Goal: Information Seeking & Learning: Find specific fact

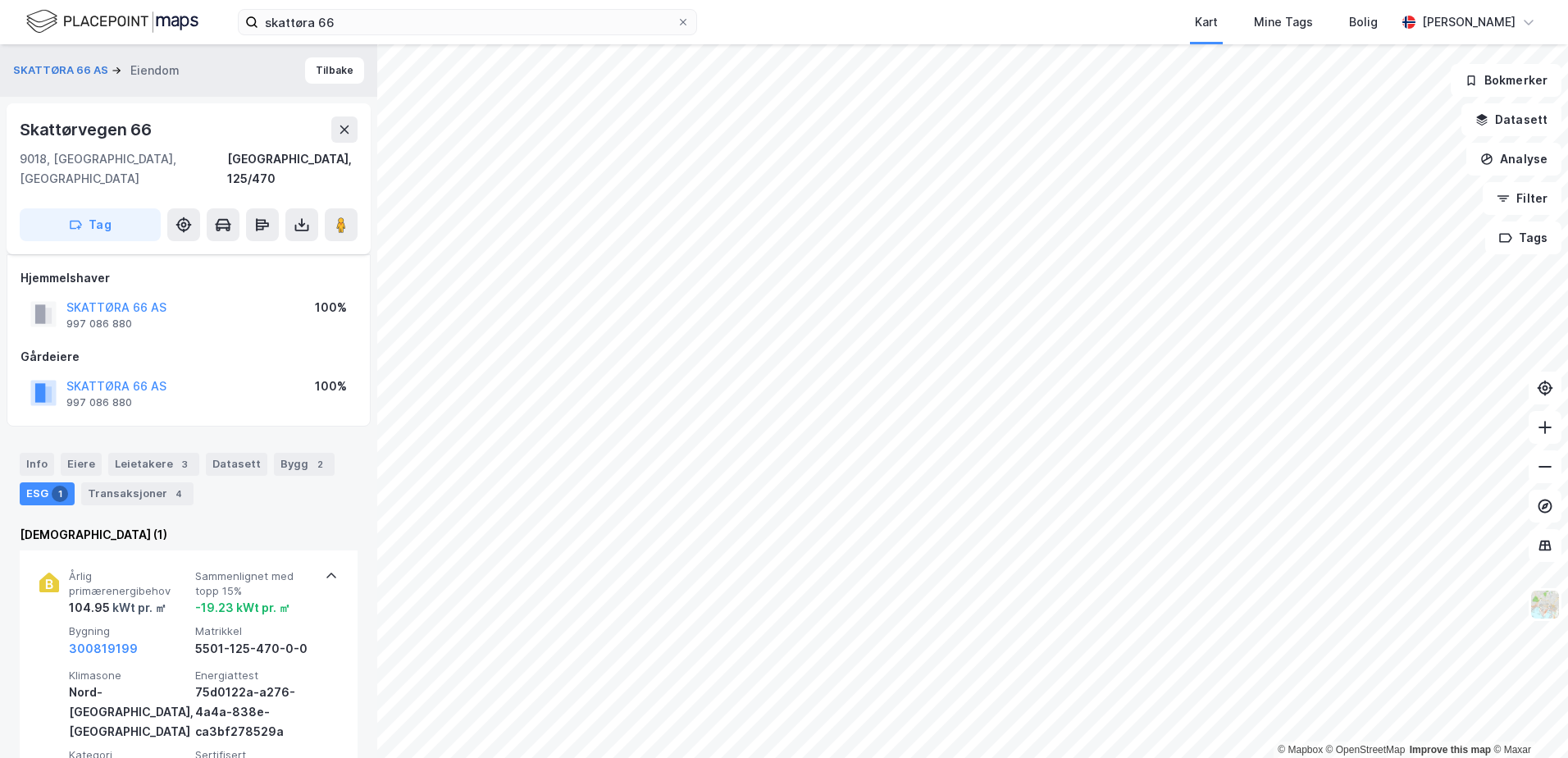
scroll to position [237, 0]
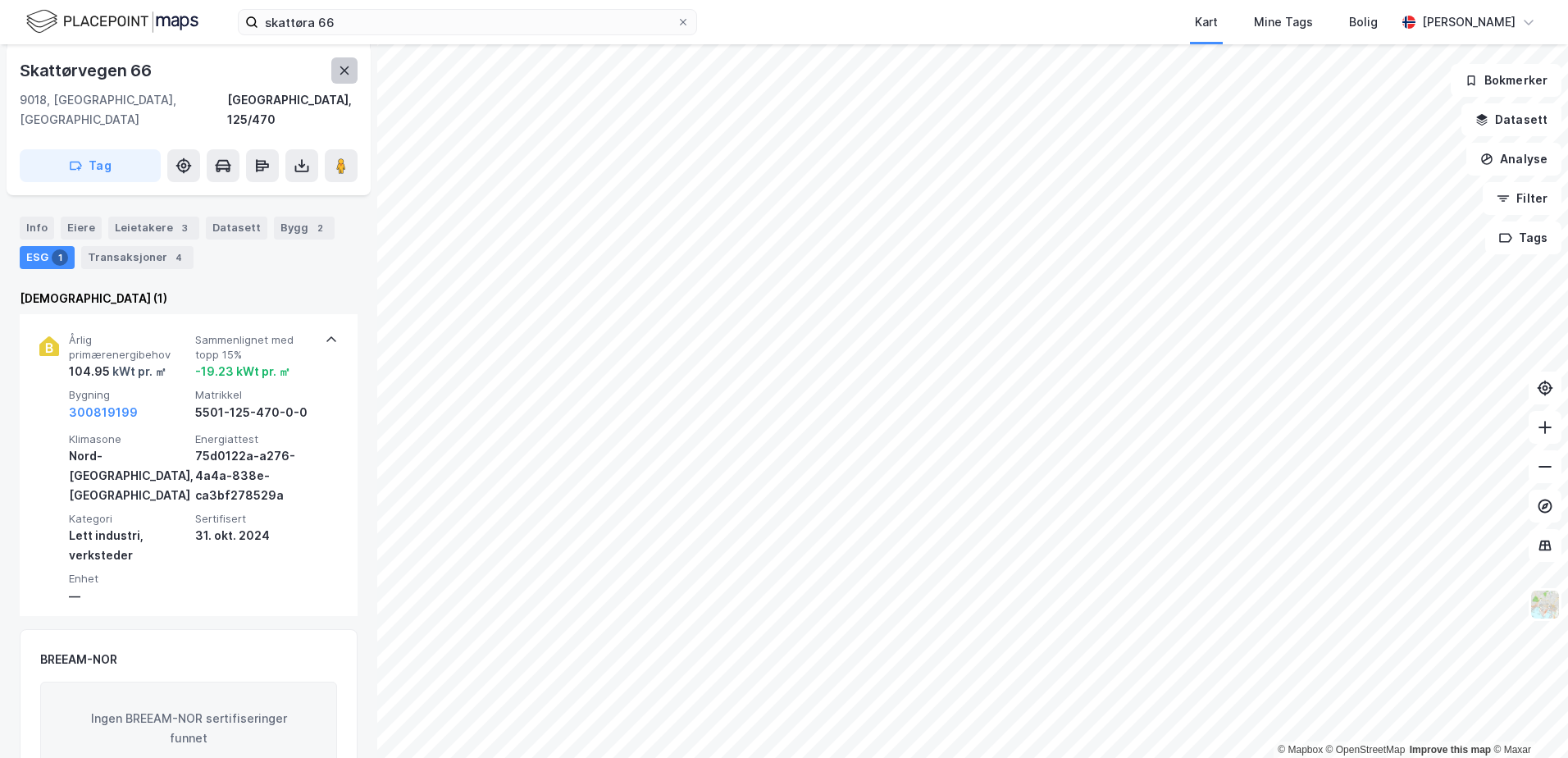
click at [350, 72] on icon at bounding box center [344, 70] width 13 height 13
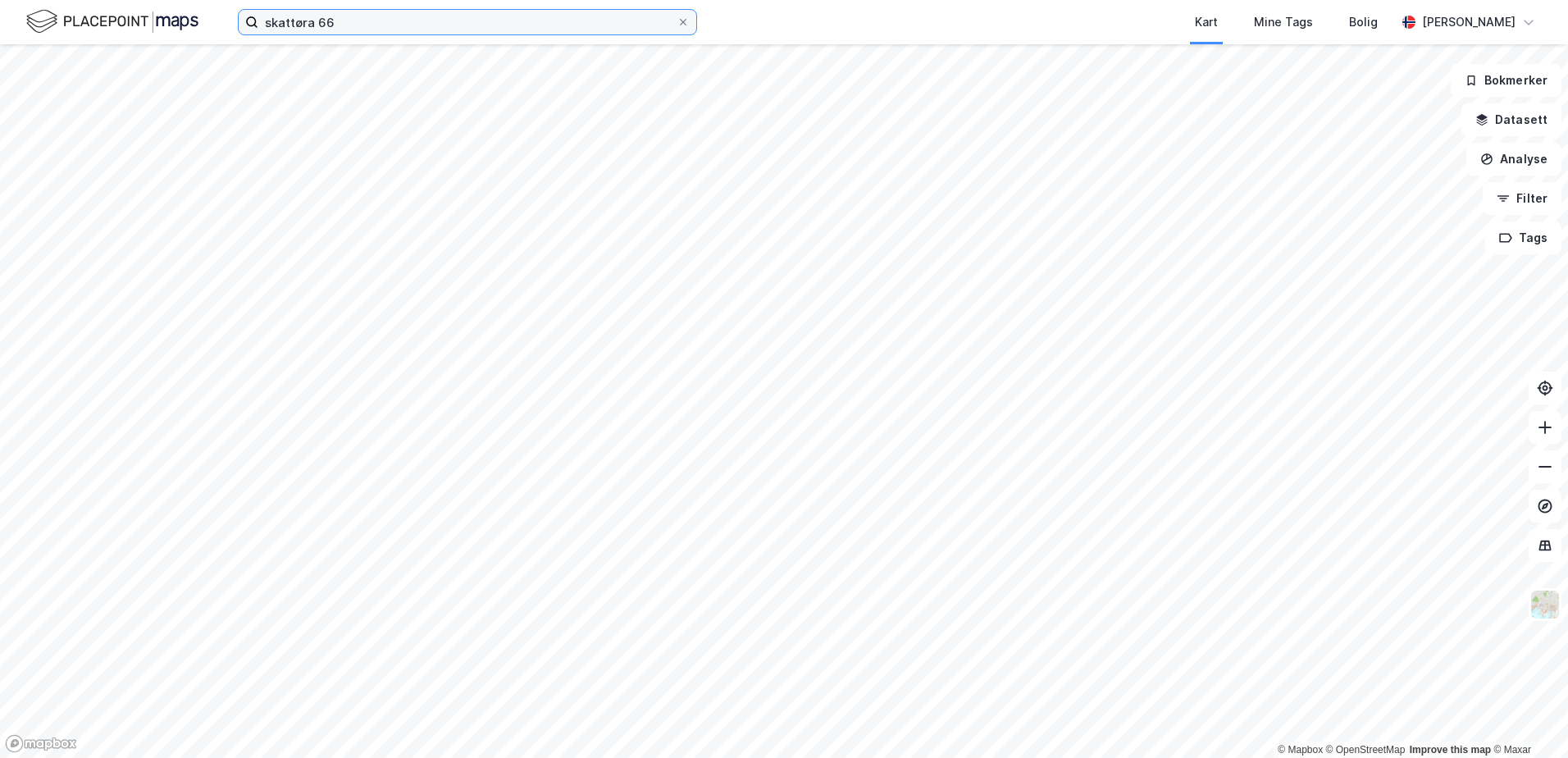
click at [340, 21] on input "skattøra 66" at bounding box center [467, 22] width 418 height 25
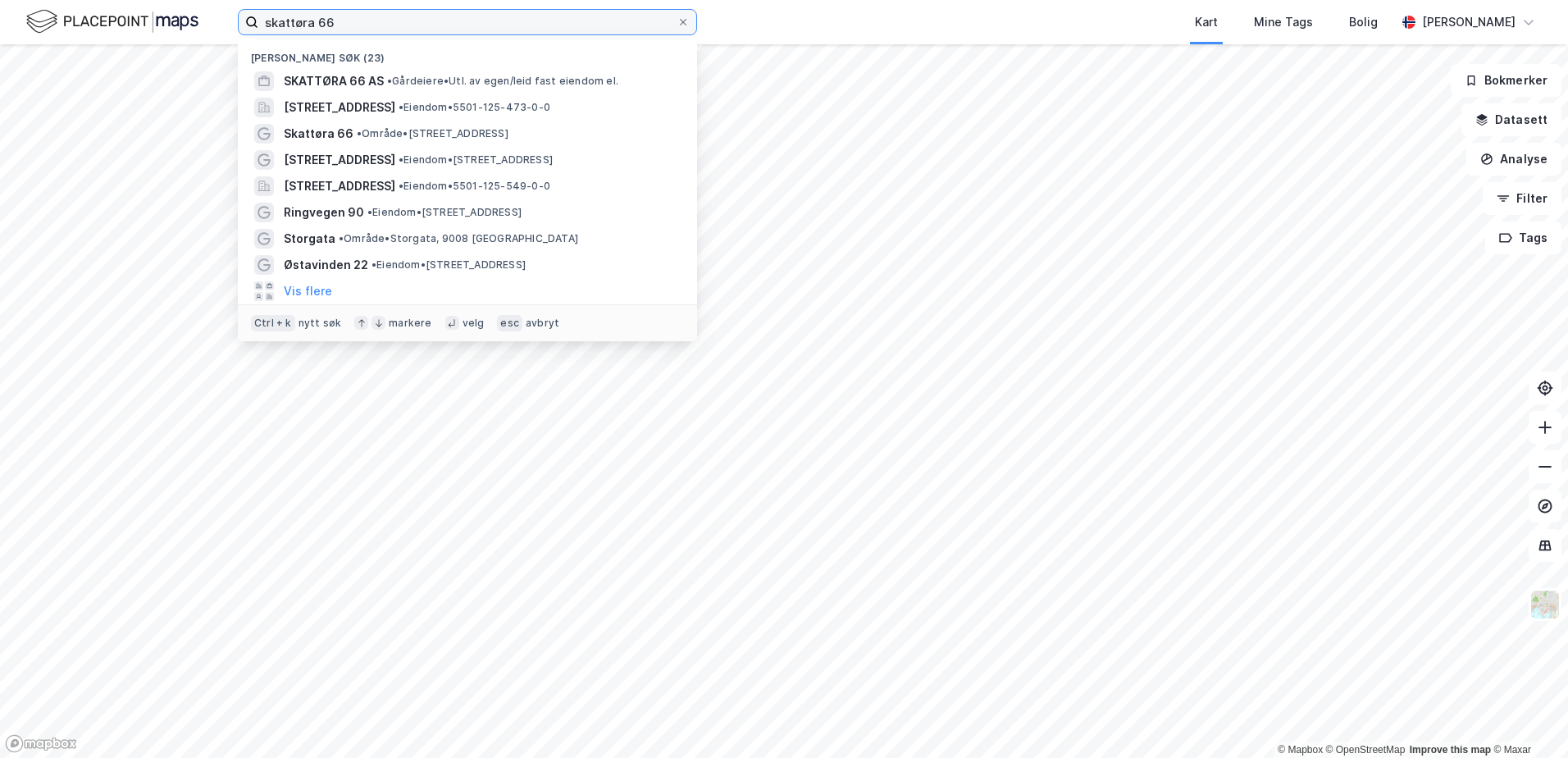
click at [340, 21] on input "skattøra 66" at bounding box center [467, 22] width 418 height 25
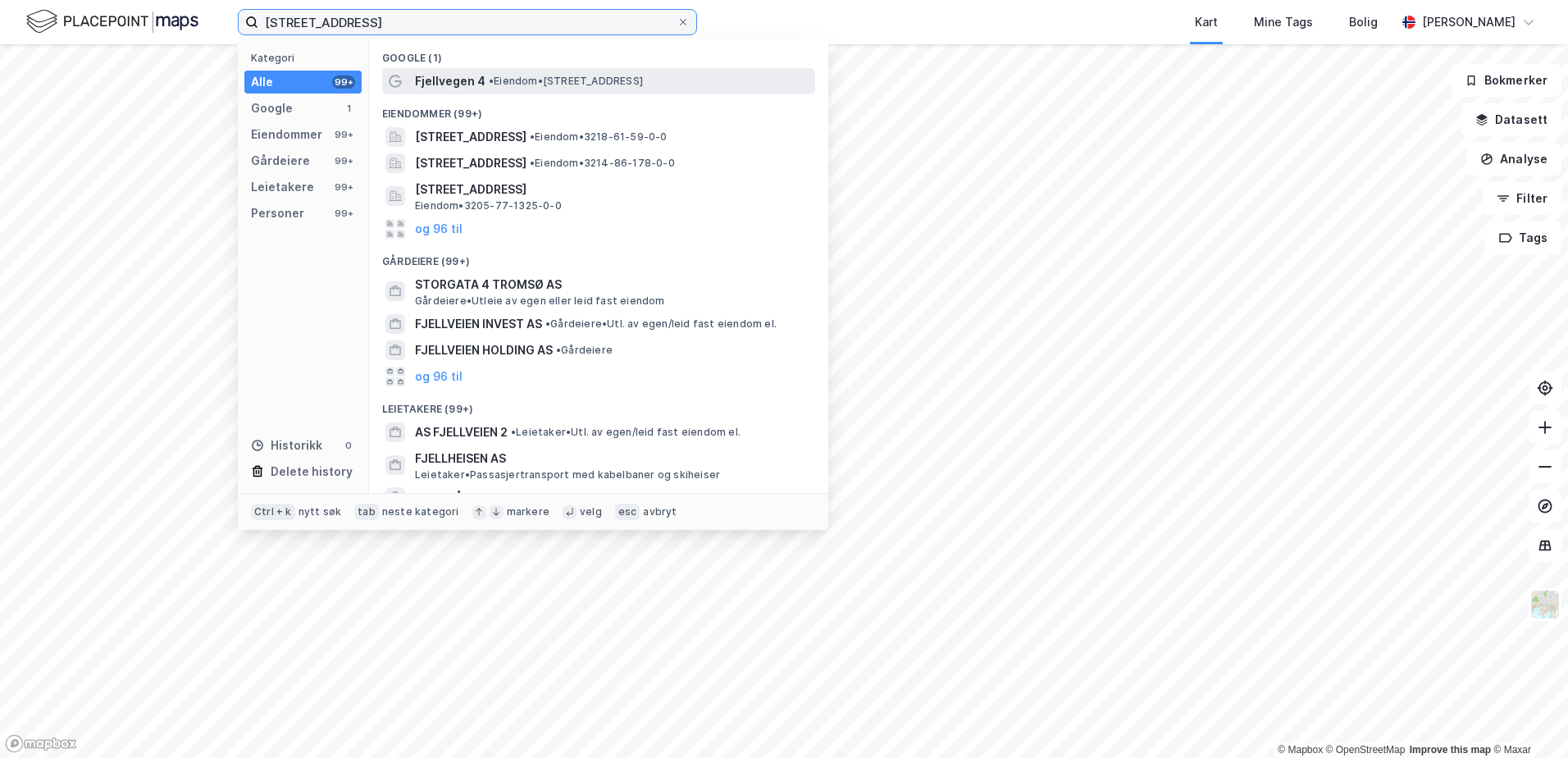
type input "[STREET_ADDRESS]"
click at [518, 79] on span "• Eiendom • [STREET_ADDRESS]" at bounding box center [566, 81] width 154 height 13
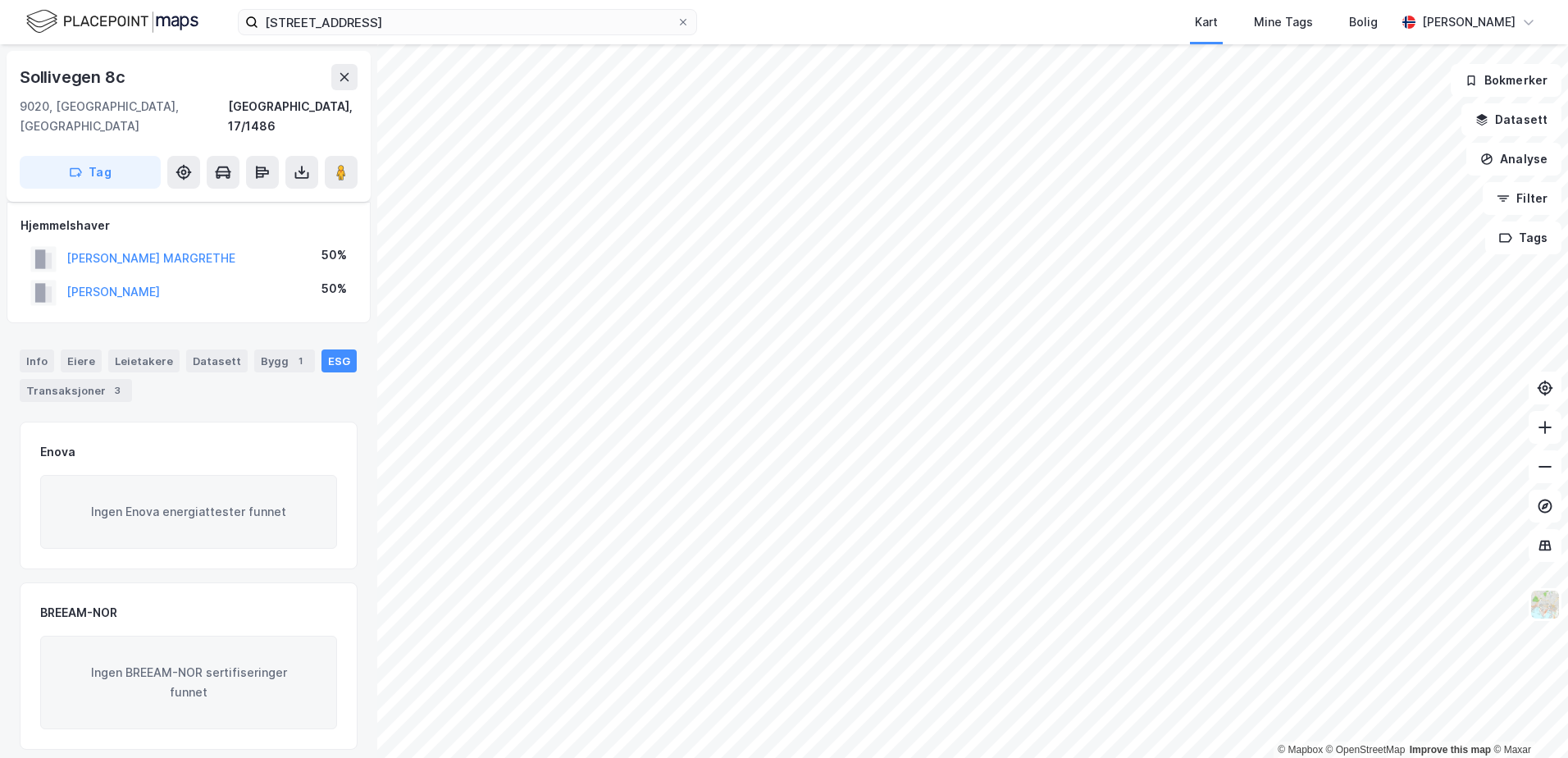
scroll to position [172, 0]
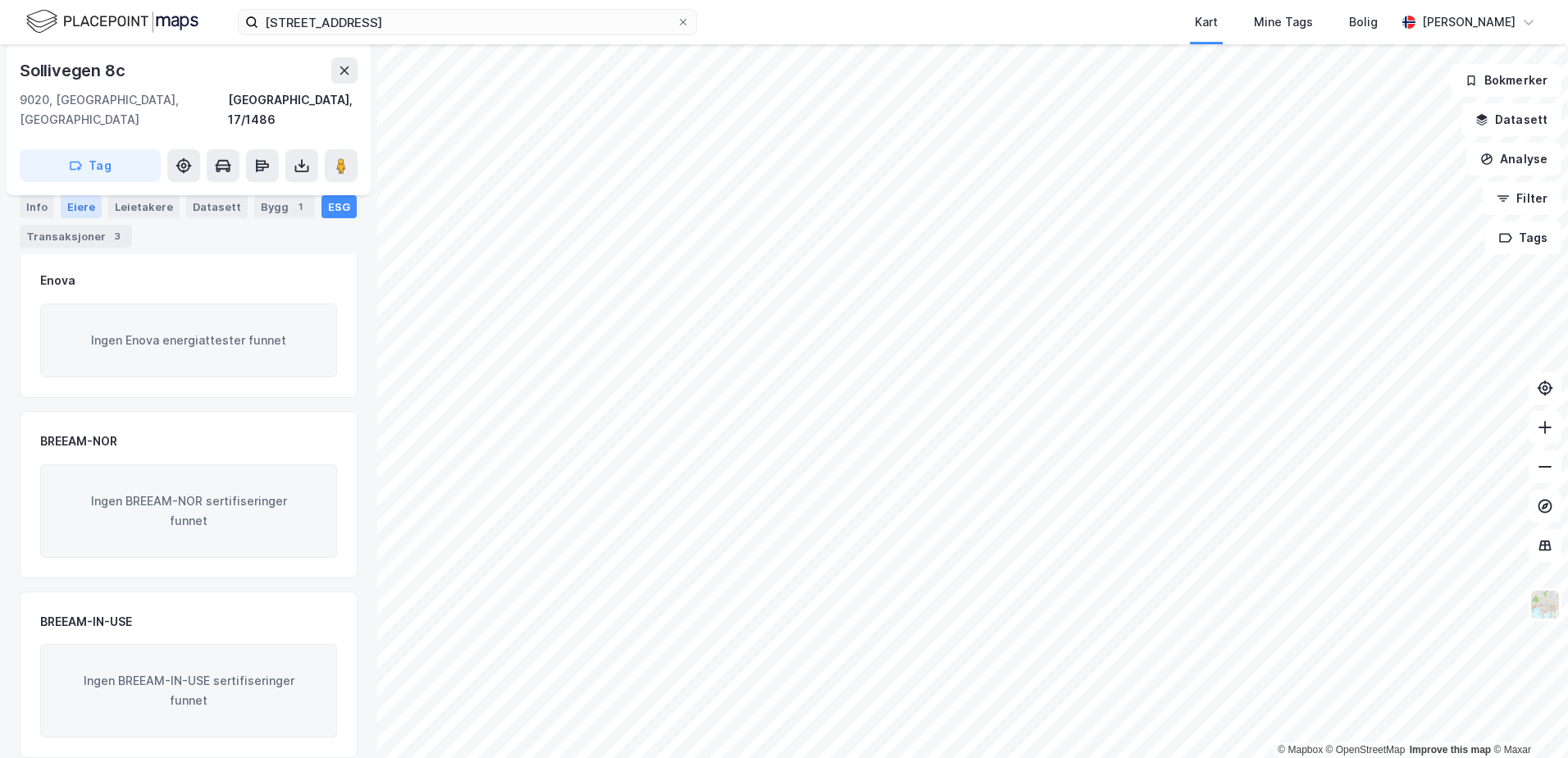
click at [77, 204] on div "Eiere" at bounding box center [81, 206] width 41 height 23
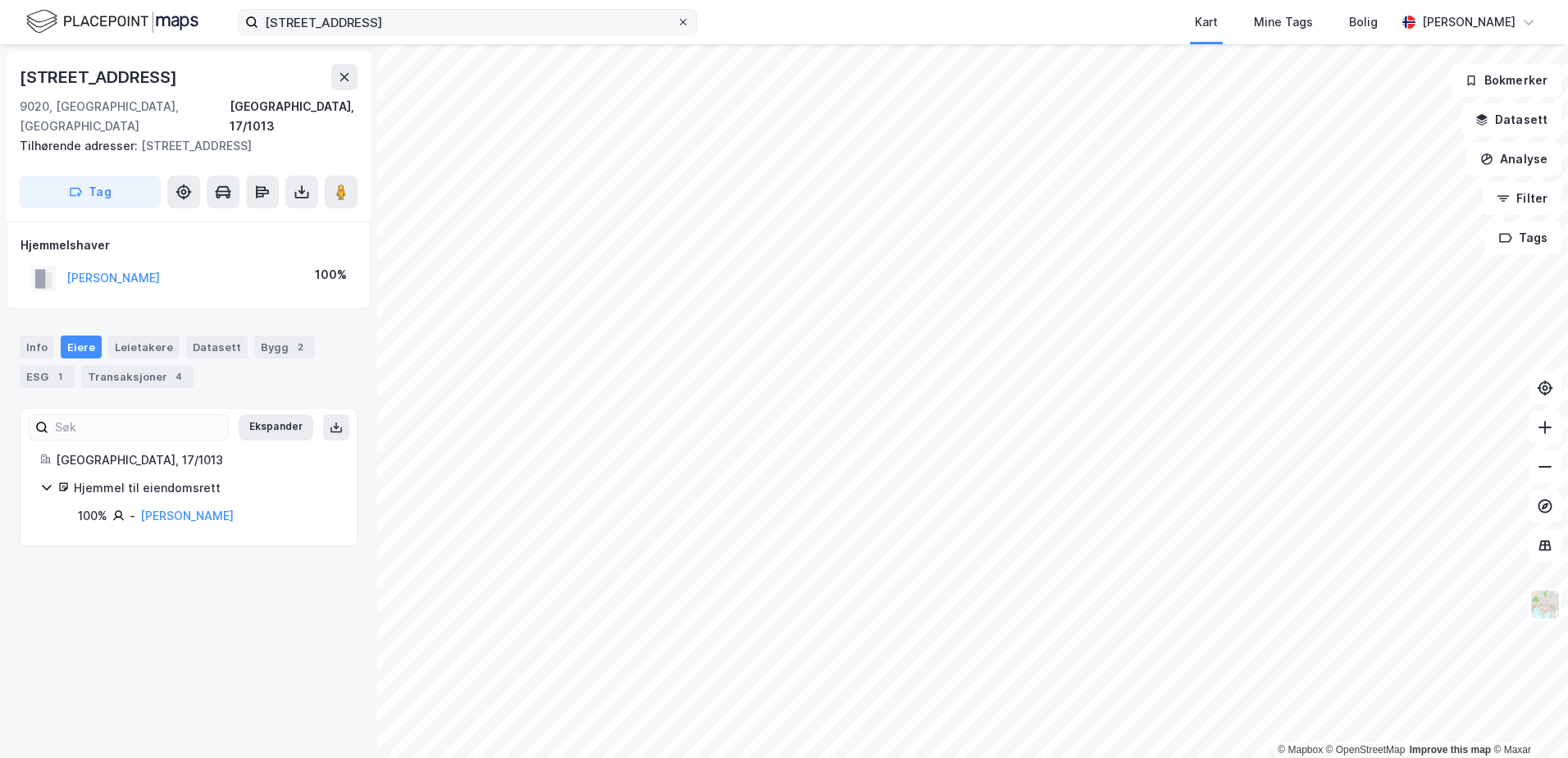
click at [685, 18] on icon at bounding box center [683, 22] width 10 height 10
click at [676, 18] on input "[STREET_ADDRESS]" at bounding box center [467, 22] width 418 height 25
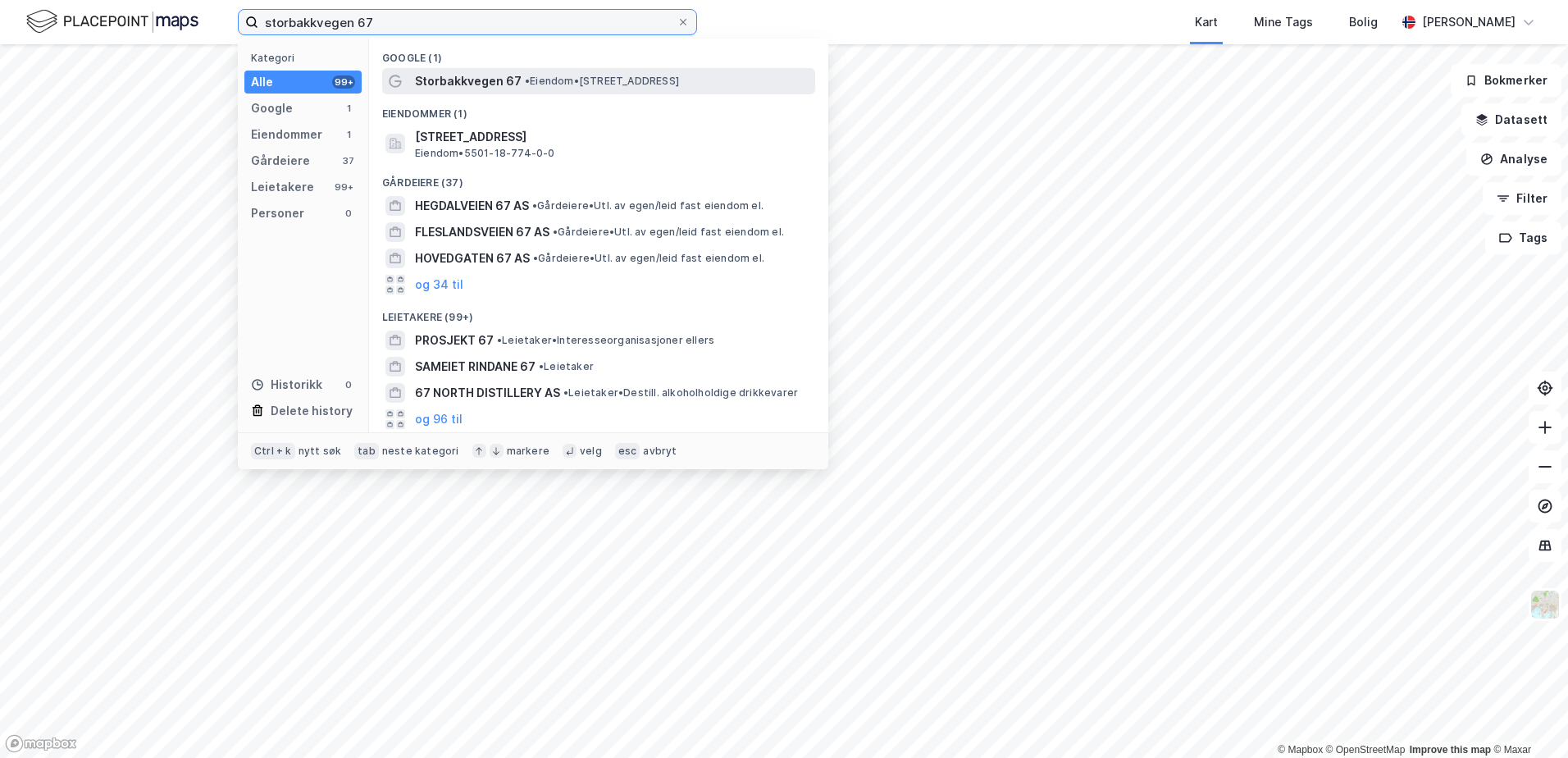
type input "storbakkvegen 67"
click at [447, 77] on span "Storbakkvegen 67" at bounding box center [468, 81] width 107 height 20
